Goal: Find specific page/section

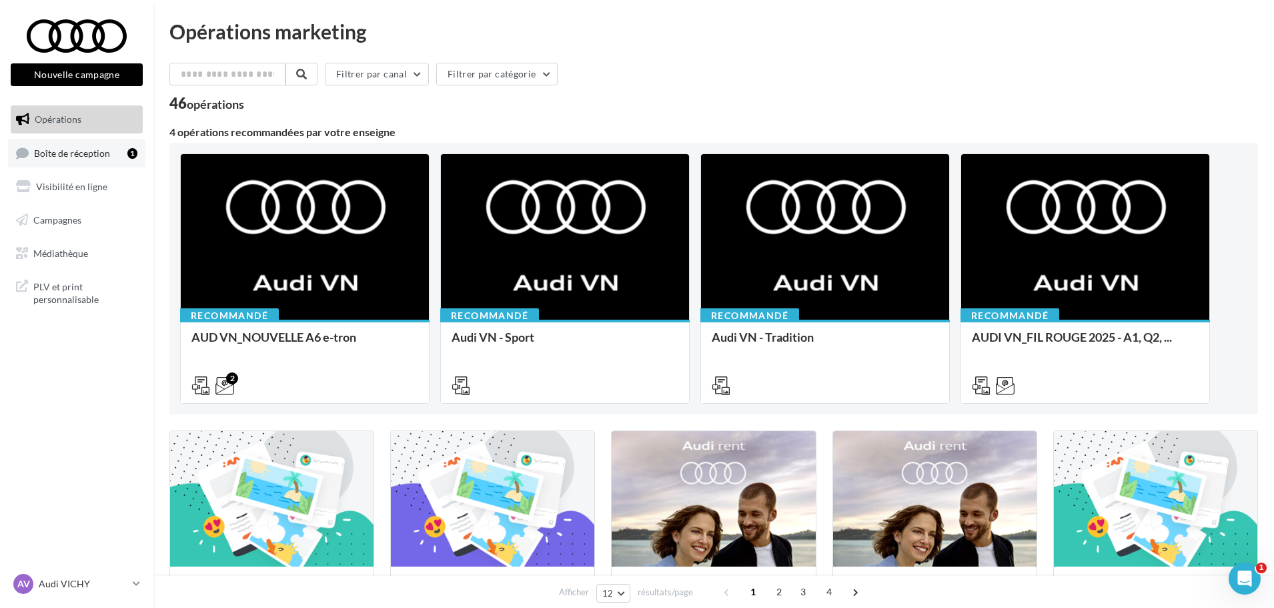
click at [89, 155] on span "Boîte de réception" at bounding box center [72, 152] width 76 height 11
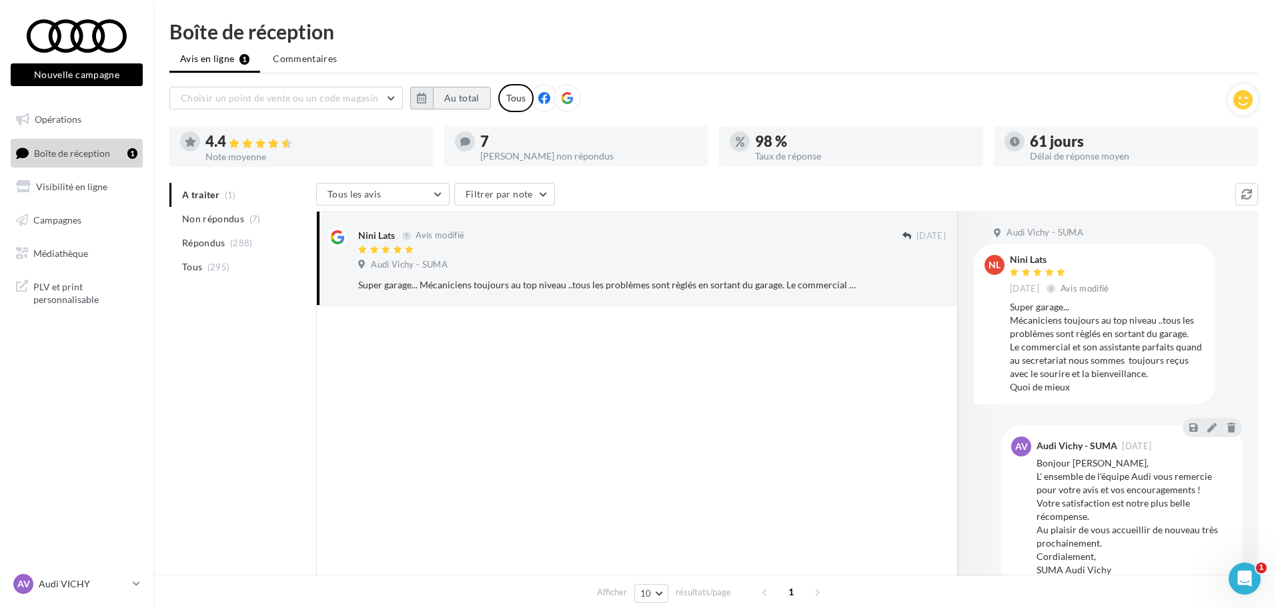
click at [481, 97] on button "Au total" at bounding box center [462, 98] width 58 height 23
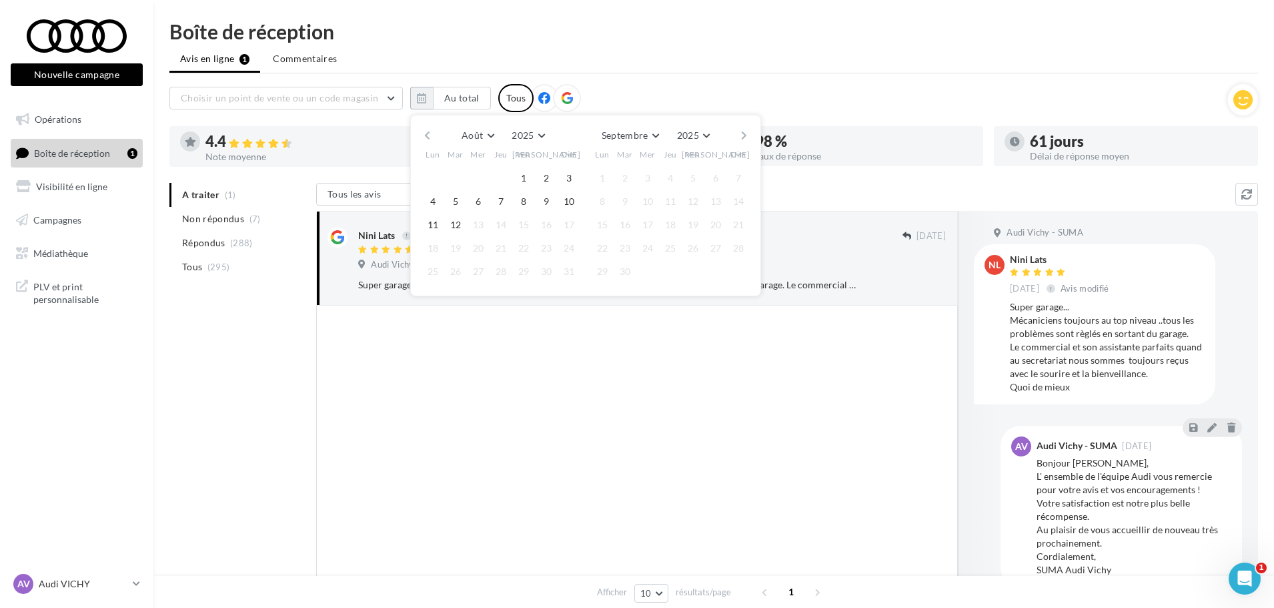
click at [421, 138] on button "button" at bounding box center [426, 135] width 11 height 19
click at [456, 178] on button "1" at bounding box center [455, 178] width 20 height 20
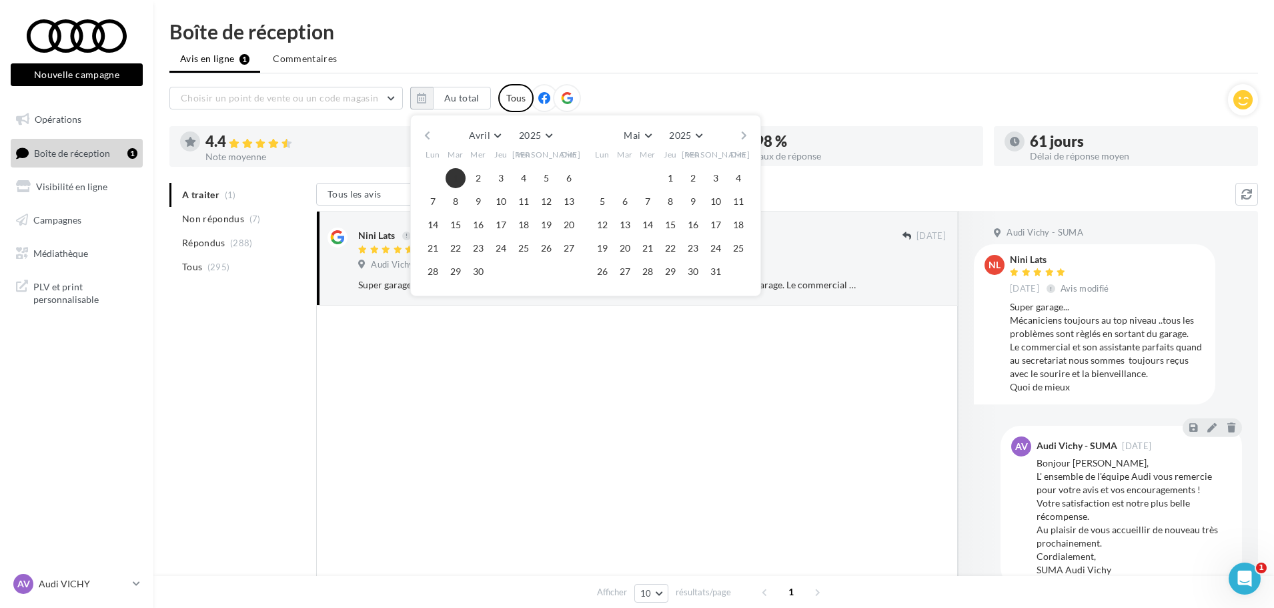
click at [747, 133] on button "button" at bounding box center [743, 135] width 11 height 19
click at [744, 136] on button "button" at bounding box center [743, 135] width 11 height 19
click at [733, 202] on button "10" at bounding box center [738, 201] width 20 height 20
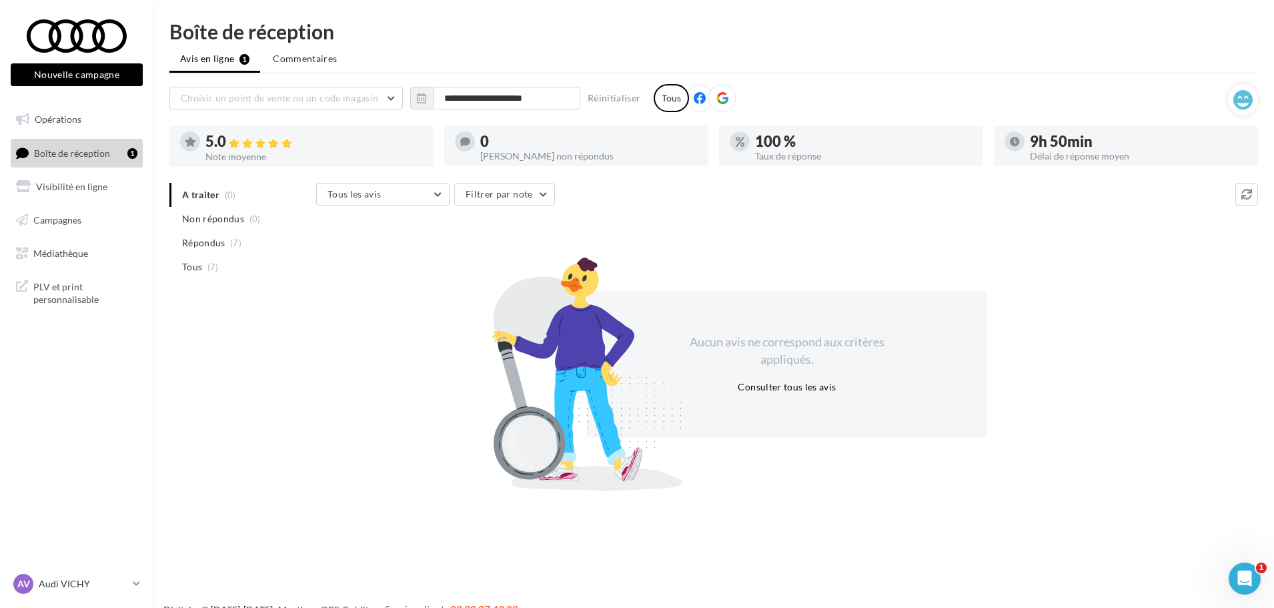
click at [725, 98] on icon at bounding box center [722, 98] width 12 height 12
